Goal: Transaction & Acquisition: Purchase product/service

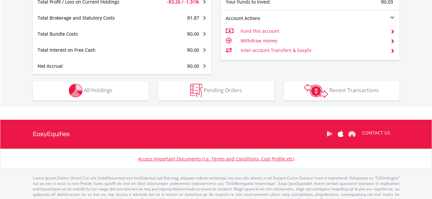
scroll to position [344, 0]
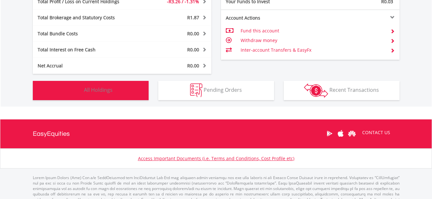
click at [137, 88] on button "Holdings All Holdings" at bounding box center [91, 90] width 116 height 19
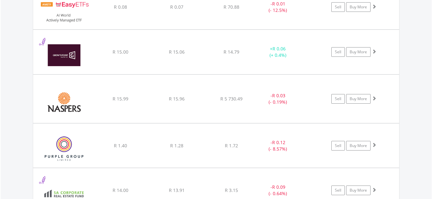
scroll to position [572, 0]
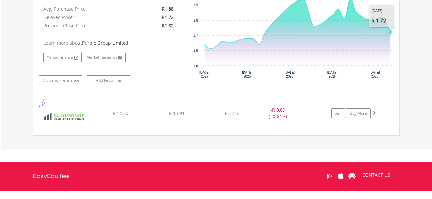
scroll to position [766, 0]
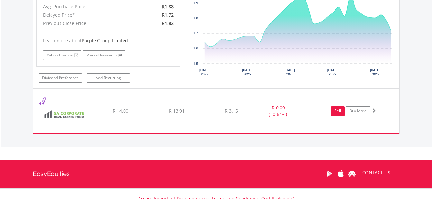
click at [336, 113] on link "Sell" at bounding box center [337, 111] width 13 height 10
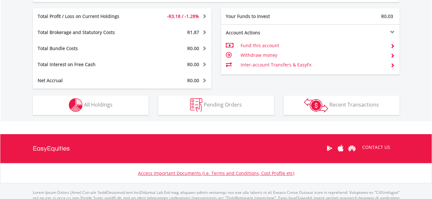
scroll to position [322, 0]
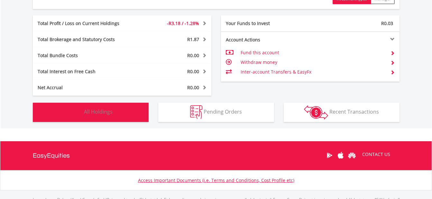
click at [128, 112] on button "Holdings All Holdings" at bounding box center [91, 112] width 116 height 19
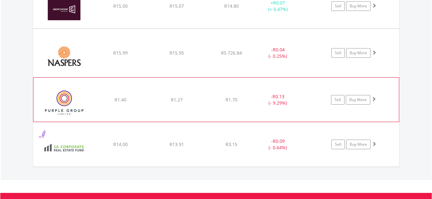
scroll to position [602, 0]
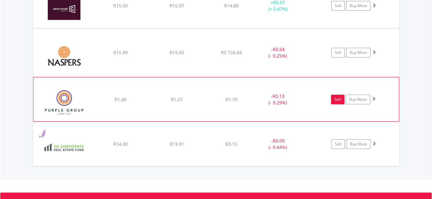
click at [339, 101] on link "Sell" at bounding box center [337, 100] width 13 height 10
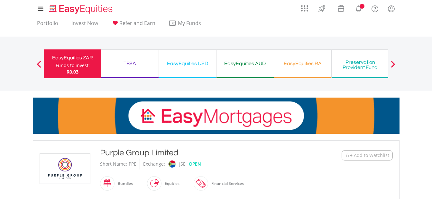
type input "****"
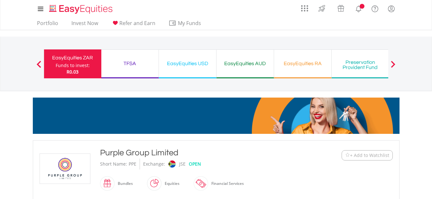
type input "******"
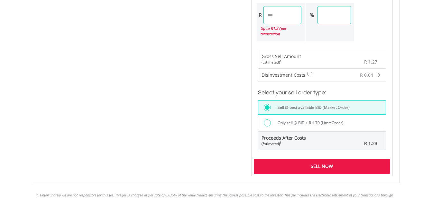
scroll to position [425, 0]
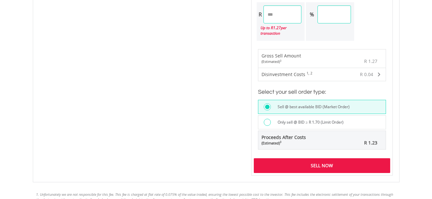
click at [307, 119] on label "Only sell @ BID ≥ R 1.70 (Limit Order)" at bounding box center [309, 122] width 70 height 7
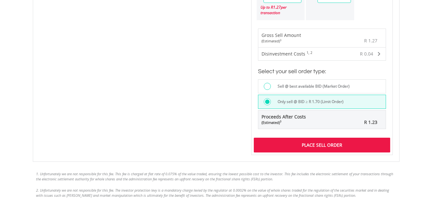
scroll to position [446, 0]
click at [334, 116] on div "R 1.23" at bounding box center [356, 122] width 48 height 13
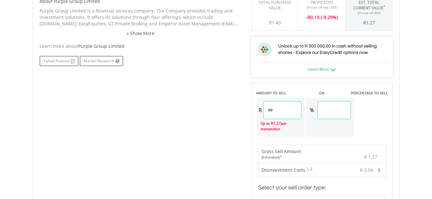
scroll to position [318, 0]
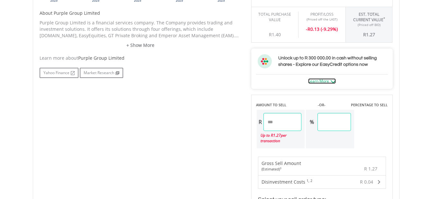
click at [326, 82] on link "Learn More" at bounding box center [322, 80] width 28 height 5
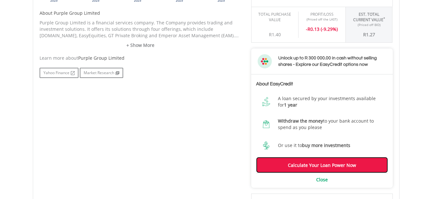
click at [296, 166] on link "Calculate Your Loan Power Now" at bounding box center [322, 165] width 132 height 16
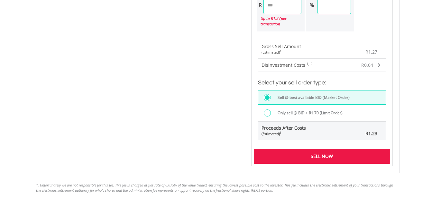
scroll to position [450, 0]
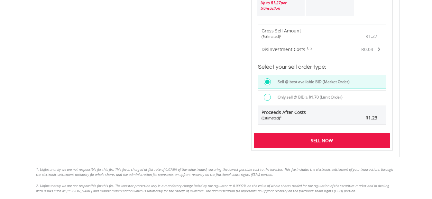
click at [296, 133] on div "Sell Now" at bounding box center [322, 140] width 136 height 15
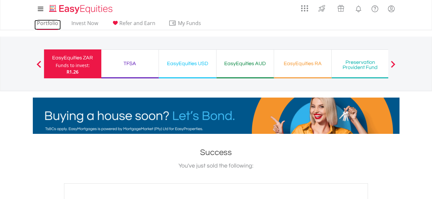
click at [41, 24] on link "Portfolio" at bounding box center [47, 25] width 26 height 10
